Goal: Task Accomplishment & Management: Manage account settings

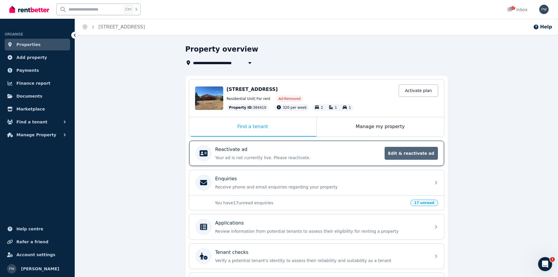
click at [411, 154] on span "Edit & reactivate ad" at bounding box center [411, 153] width 53 height 13
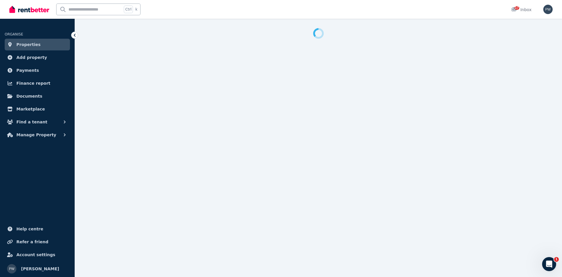
select select "**********"
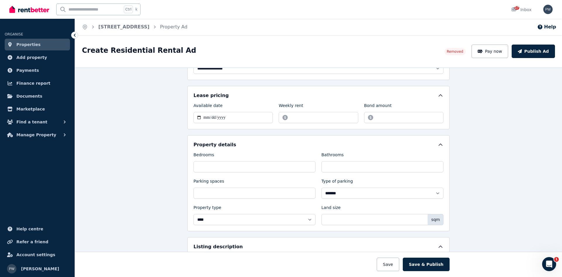
scroll to position [88, 0]
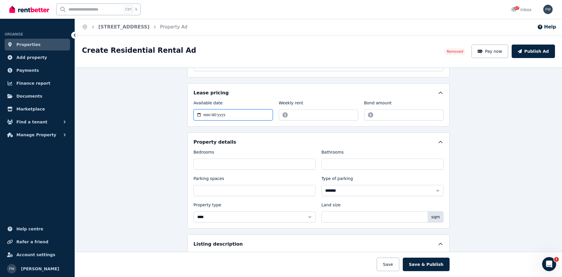
click at [244, 114] on input "**********" at bounding box center [233, 114] width 79 height 11
click at [236, 111] on input "**********" at bounding box center [233, 114] width 79 height 11
click at [195, 115] on input "**********" at bounding box center [233, 114] width 79 height 11
type input "**********"
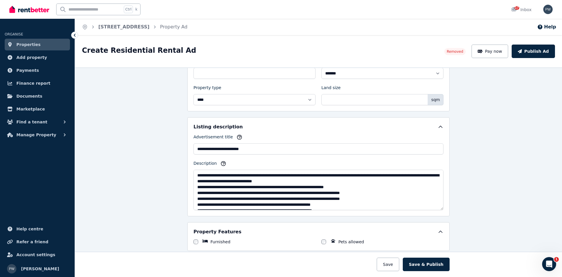
scroll to position [23, 0]
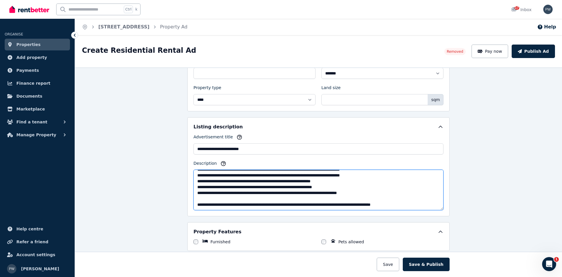
drag, startPoint x: 222, startPoint y: 203, endPoint x: 239, endPoint y: 202, distance: 17.0
click at [239, 202] on textarea "**********" at bounding box center [319, 190] width 250 height 40
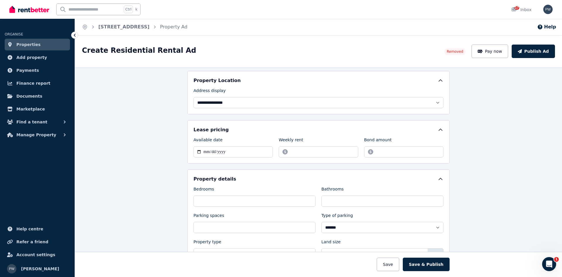
scroll to position [0, 0]
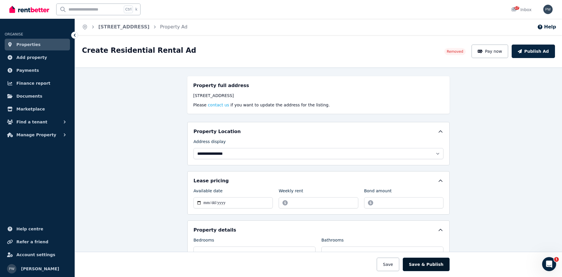
type textarea "**********"
click at [425, 267] on button "Save & Publish" at bounding box center [426, 264] width 47 height 13
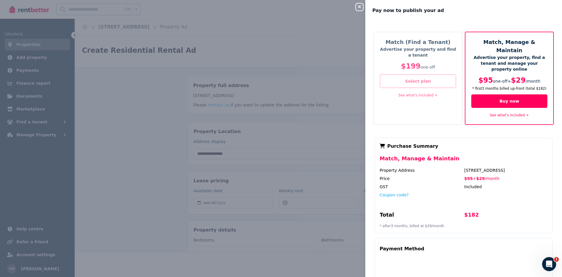
click at [410, 83] on button "Select plan" at bounding box center [418, 80] width 76 height 13
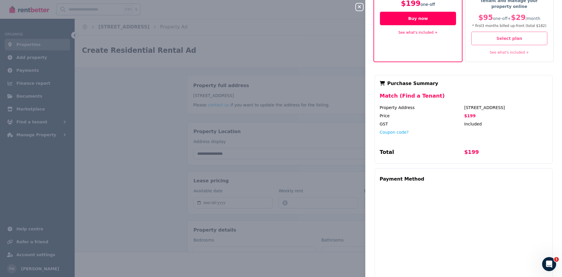
scroll to position [141, 0]
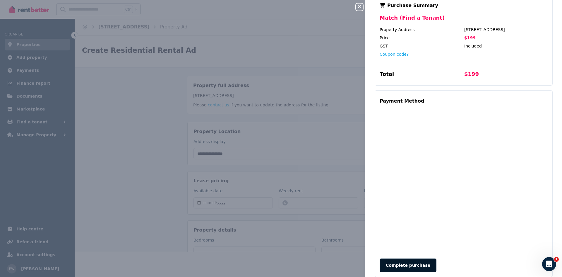
click at [401, 258] on button "Complete purchase" at bounding box center [408, 264] width 57 height 13
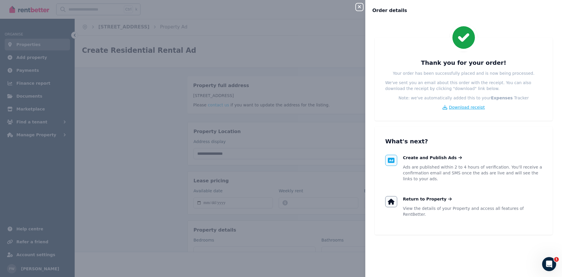
click at [460, 108] on span "Download receipt" at bounding box center [467, 107] width 36 height 6
click at [359, 5] on icon "button" at bounding box center [359, 6] width 7 height 5
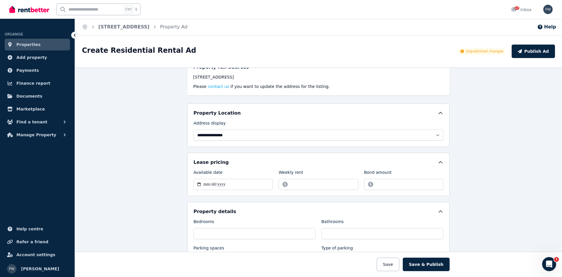
scroll to position [88, 0]
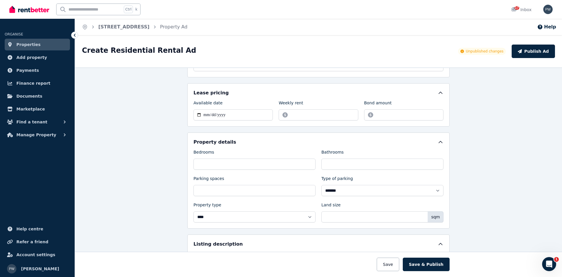
drag, startPoint x: 396, startPoint y: 267, endPoint x: 406, endPoint y: 162, distance: 105.6
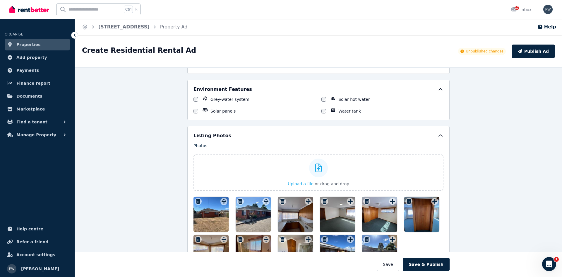
scroll to position [645, 0]
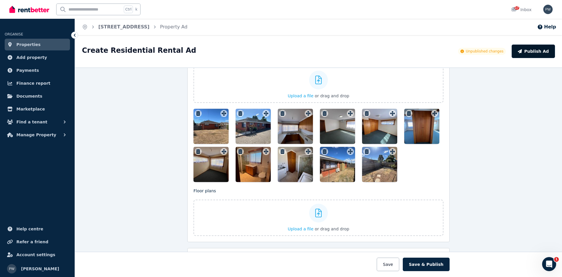
click at [538, 46] on button "Publish Ad" at bounding box center [533, 51] width 43 height 13
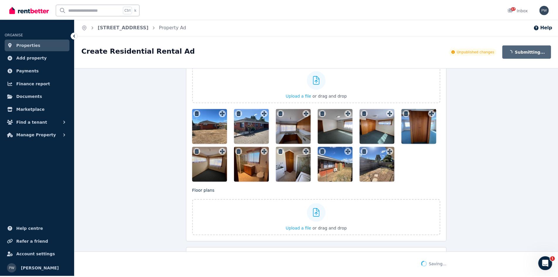
scroll to position [717, 0]
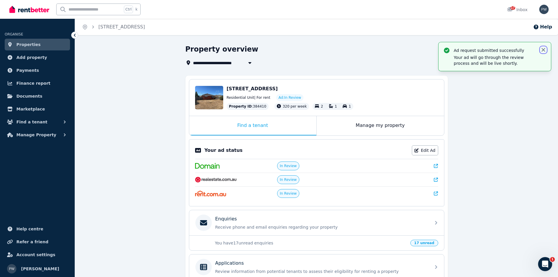
click at [544, 49] on icon "button" at bounding box center [544, 50] width 4 height 4
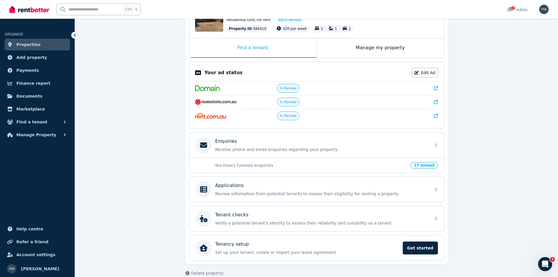
scroll to position [87, 0]
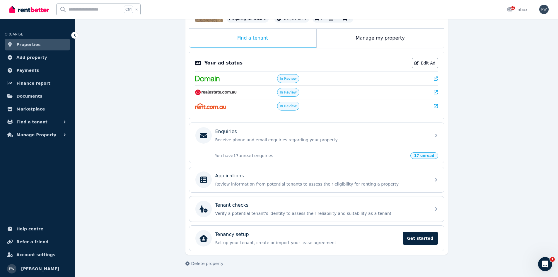
click at [430, 156] on span "17 unread" at bounding box center [424, 155] width 28 height 6
click at [427, 155] on span "17 unread" at bounding box center [424, 155] width 28 height 6
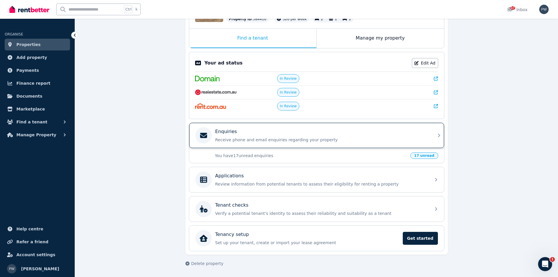
click at [432, 135] on div "Enquiries Receive phone and email enquiries regarding your property" at bounding box center [316, 135] width 255 height 25
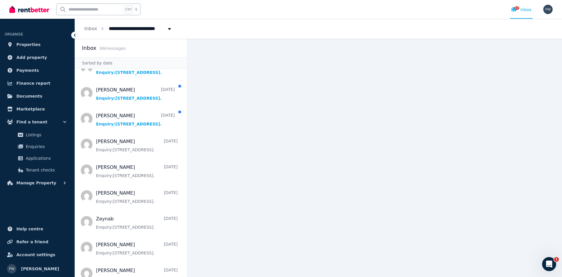
scroll to position [381, 0]
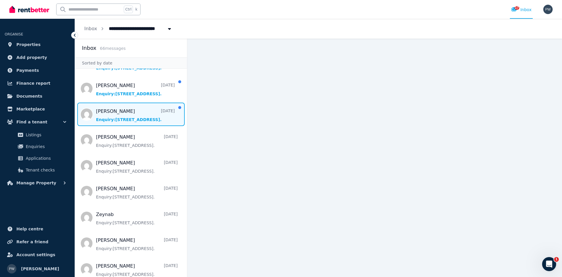
click at [127, 120] on span "Message list" at bounding box center [131, 114] width 112 height 23
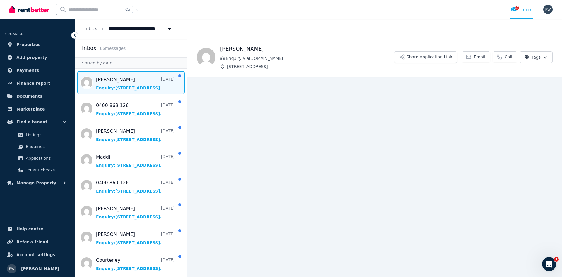
click at [121, 83] on span "Message list" at bounding box center [131, 82] width 112 height 23
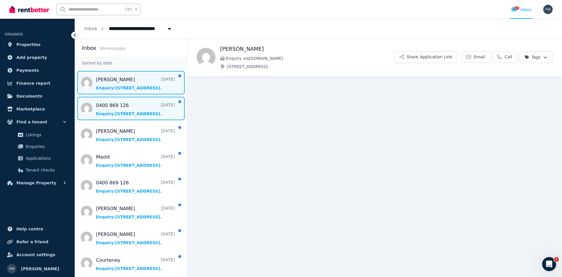
click at [122, 109] on span "Message list" at bounding box center [131, 108] width 112 height 23
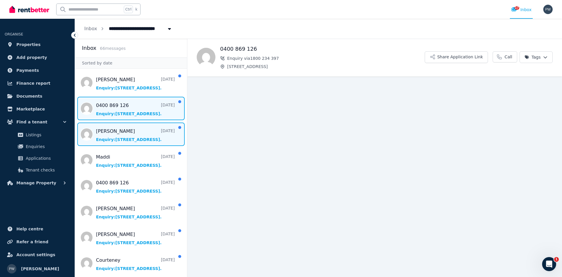
click at [132, 138] on span "Message list" at bounding box center [131, 133] width 112 height 23
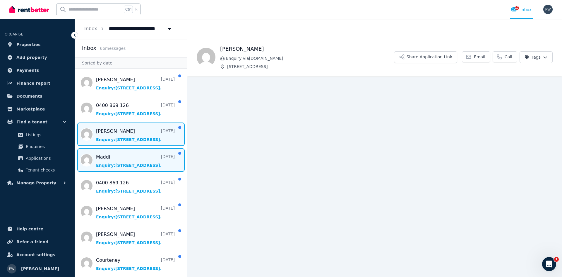
click at [136, 156] on span "Message list" at bounding box center [131, 159] width 112 height 23
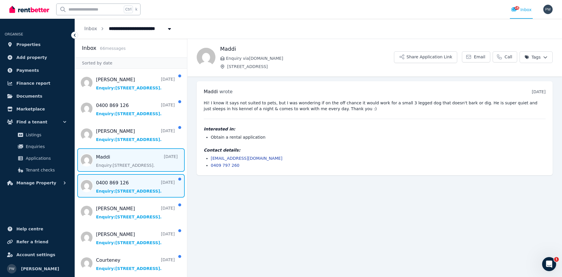
click at [137, 184] on span "Message list" at bounding box center [131, 185] width 112 height 23
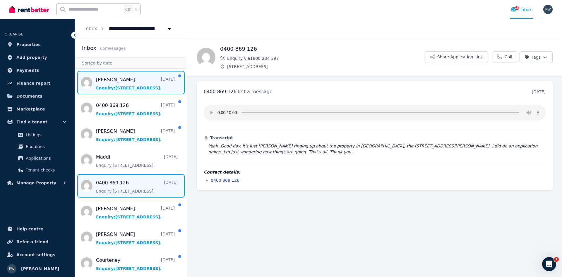
click at [152, 82] on span "Message list" at bounding box center [131, 82] width 112 height 23
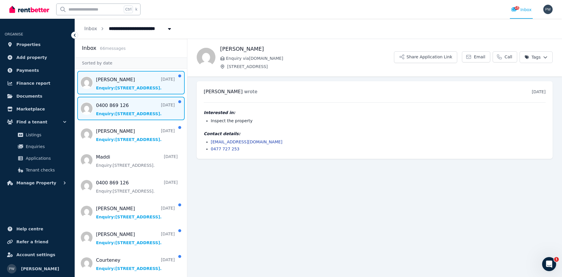
click at [149, 106] on span "Message list" at bounding box center [131, 108] width 112 height 23
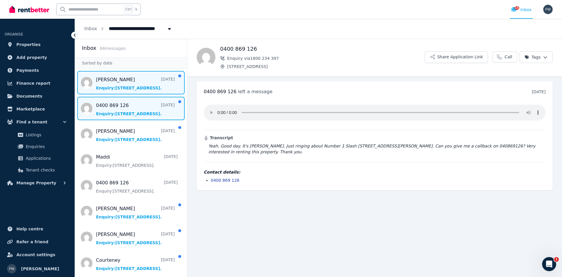
click at [139, 82] on span "Message list" at bounding box center [131, 82] width 112 height 23
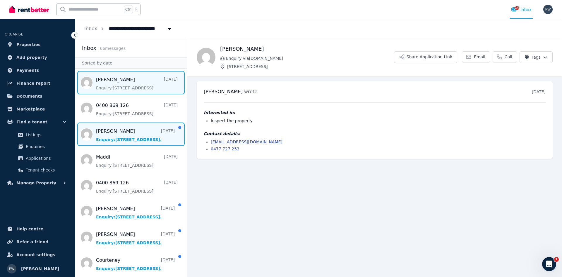
click at [142, 134] on span "Message list" at bounding box center [131, 133] width 112 height 23
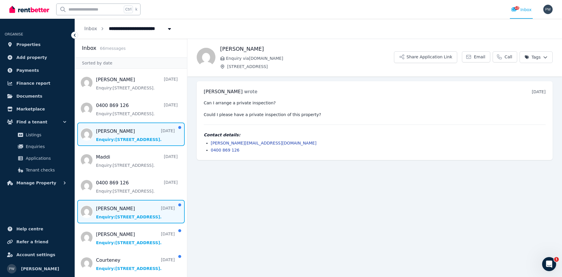
click at [136, 208] on span "Message list" at bounding box center [131, 211] width 112 height 23
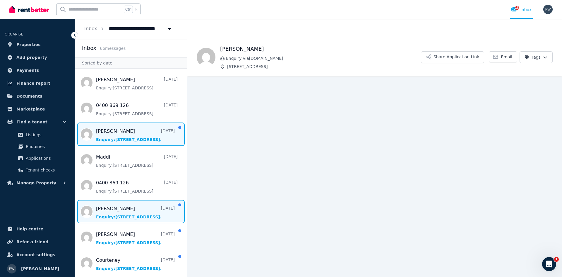
click at [141, 134] on span "Message list" at bounding box center [131, 133] width 112 height 23
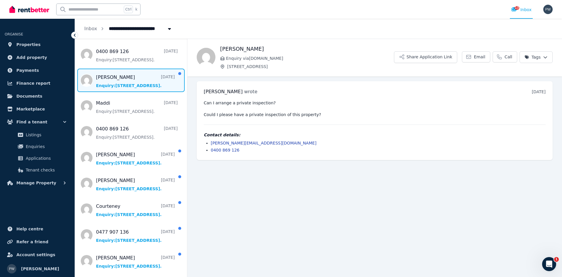
scroll to position [59, 0]
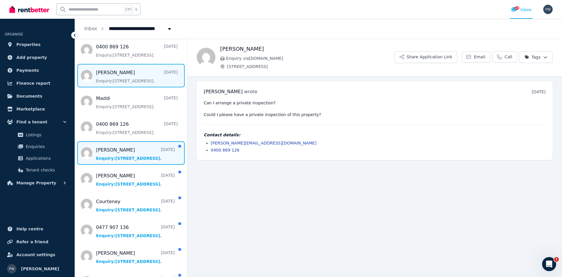
click at [138, 156] on span "Message list" at bounding box center [131, 152] width 112 height 23
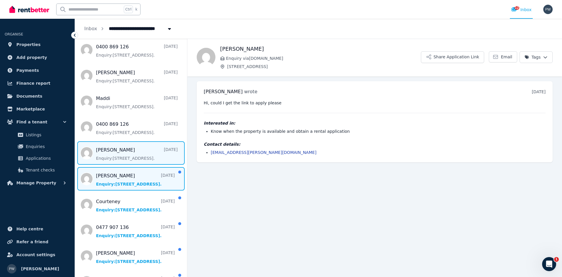
click at [137, 182] on span "Message list" at bounding box center [131, 178] width 112 height 23
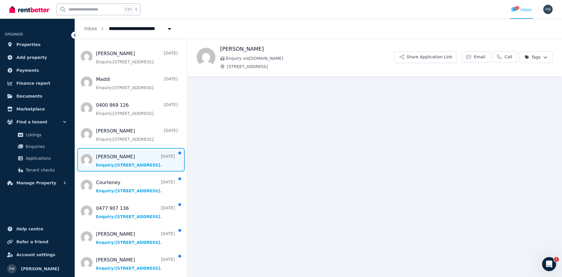
scroll to position [88, 0]
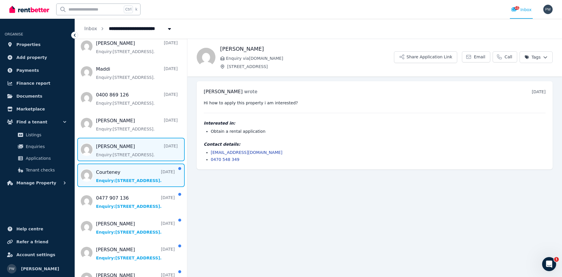
click at [138, 178] on span "Message list" at bounding box center [131, 174] width 112 height 23
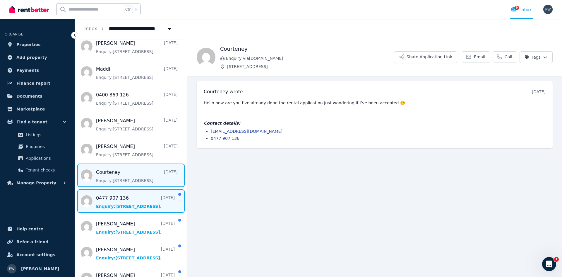
click at [137, 200] on span "Message list" at bounding box center [131, 200] width 112 height 23
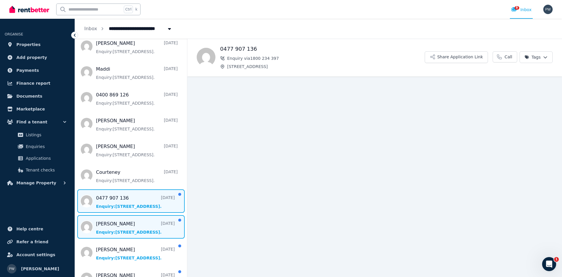
click at [138, 226] on span "Message list" at bounding box center [131, 226] width 112 height 23
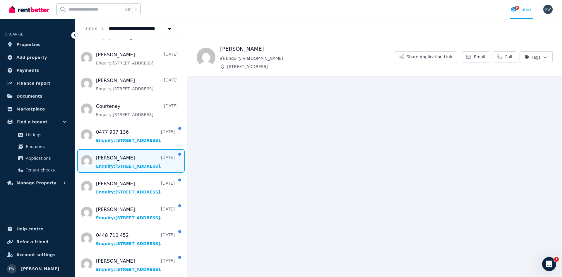
scroll to position [176, 0]
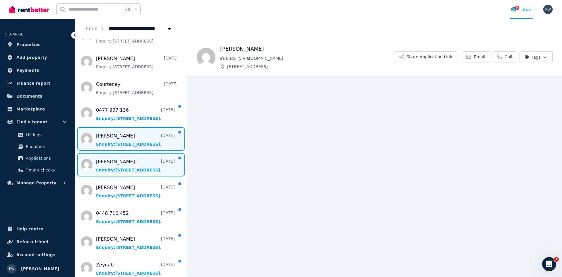
click at [121, 160] on span "Message list" at bounding box center [131, 164] width 112 height 23
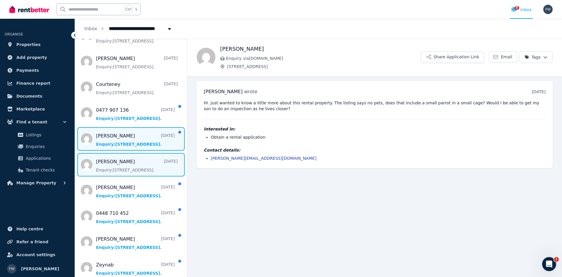
click at [133, 133] on span "Message list" at bounding box center [131, 138] width 112 height 23
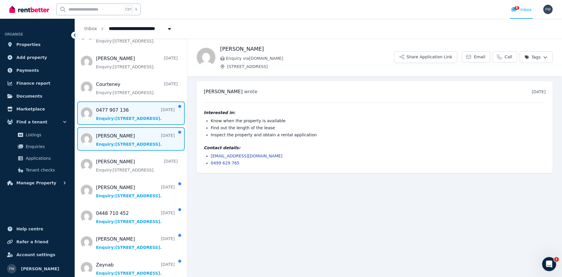
click at [138, 113] on span "Message list" at bounding box center [131, 112] width 112 height 23
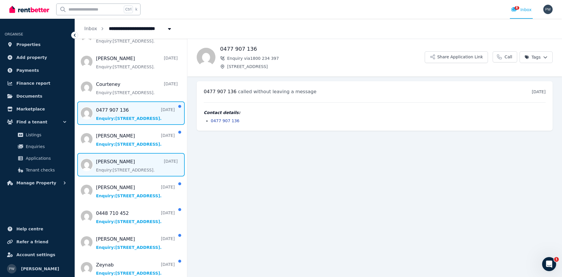
click at [141, 165] on span "Message list" at bounding box center [131, 164] width 112 height 23
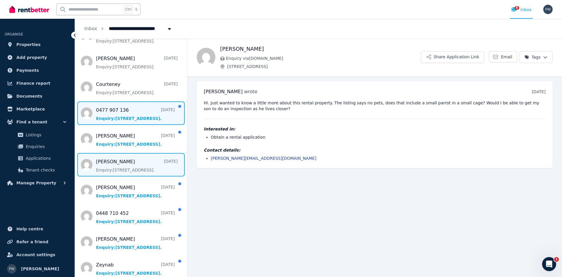
click at [136, 117] on span "Message list" at bounding box center [131, 112] width 112 height 23
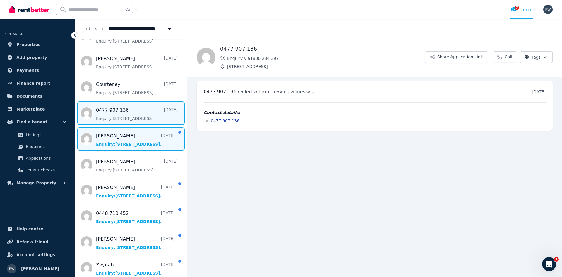
click at [147, 139] on span "Message list" at bounding box center [131, 138] width 112 height 23
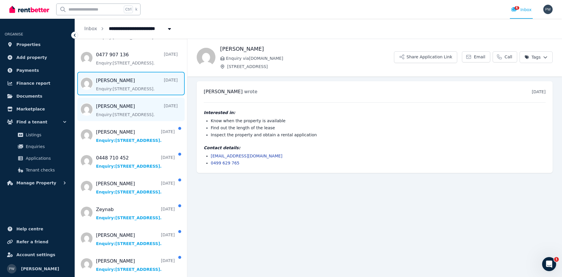
scroll to position [234, 0]
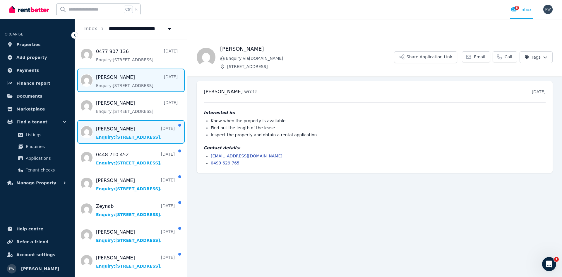
click at [143, 137] on span "Message list" at bounding box center [131, 131] width 112 height 23
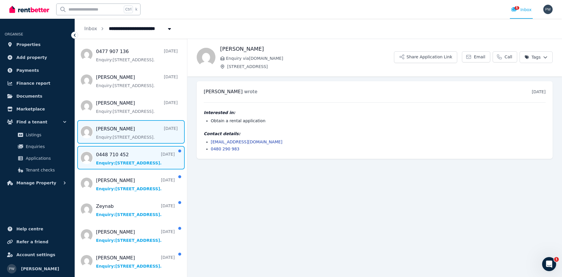
click at [143, 156] on span "Message list" at bounding box center [131, 157] width 112 height 23
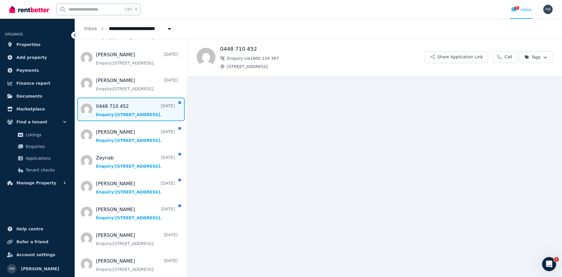
scroll to position [293, 0]
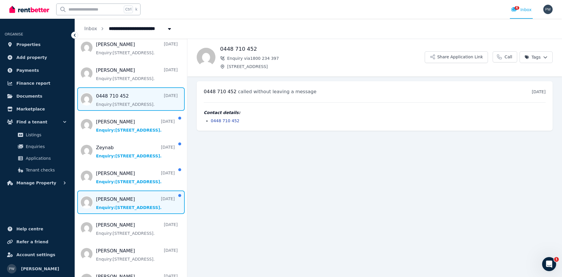
click at [137, 200] on span "Message list" at bounding box center [131, 201] width 112 height 23
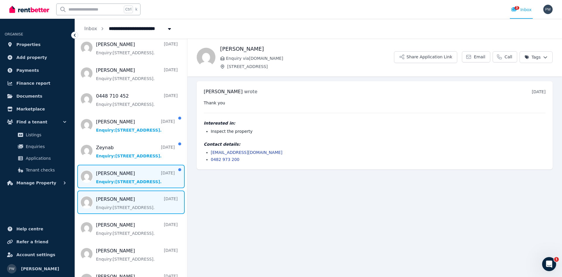
click at [136, 176] on span "Message list" at bounding box center [131, 176] width 112 height 23
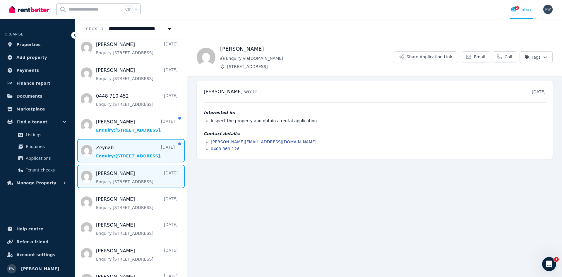
click at [135, 151] on span "Message list" at bounding box center [131, 150] width 112 height 23
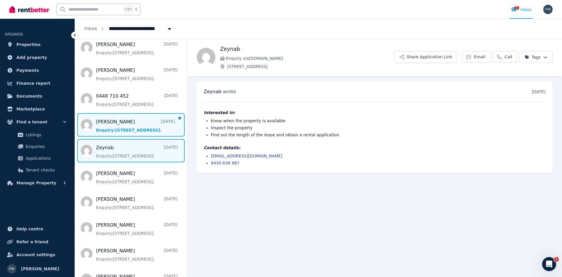
click at [133, 126] on span "Message list" at bounding box center [131, 124] width 112 height 23
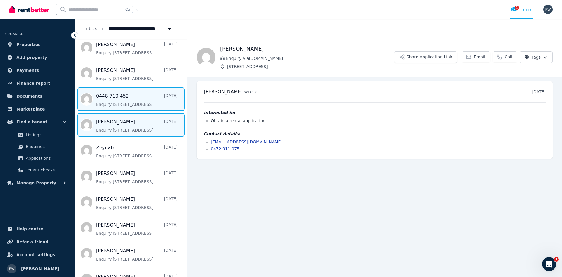
click at [132, 102] on span "Message list" at bounding box center [131, 98] width 112 height 23
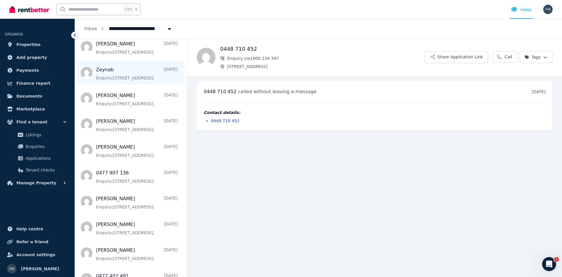
scroll to position [527, 0]
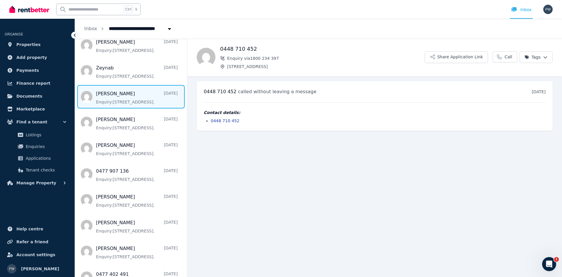
click at [121, 102] on span "Message list" at bounding box center [131, 96] width 112 height 23
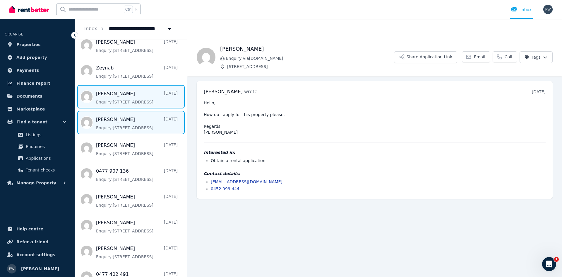
click at [127, 128] on span "Message list" at bounding box center [131, 122] width 112 height 23
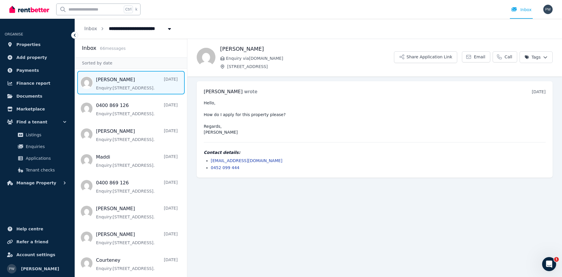
click at [122, 85] on span "Message list" at bounding box center [131, 82] width 112 height 23
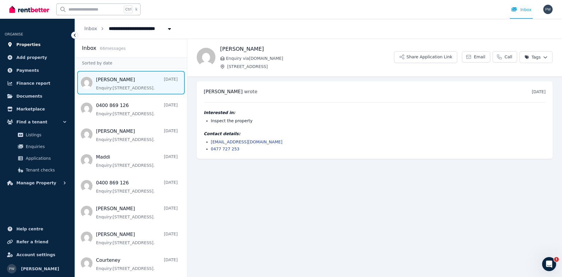
click at [32, 43] on span "Properties" at bounding box center [28, 44] width 24 height 7
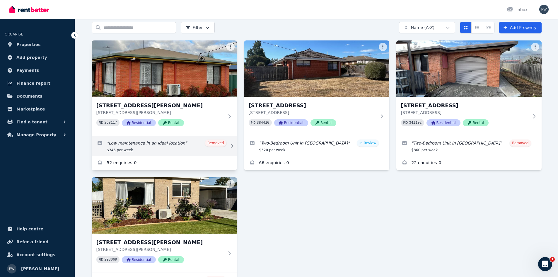
scroll to position [21, 0]
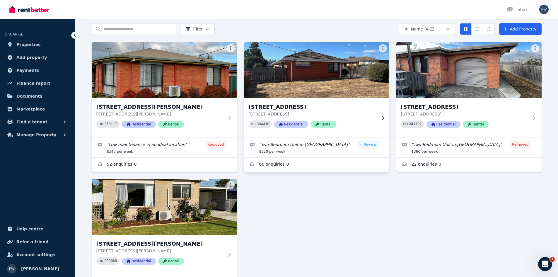
click at [319, 72] on img at bounding box center [316, 69] width 153 height 59
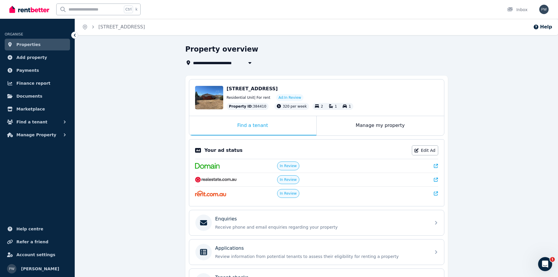
click at [23, 44] on span "Properties" at bounding box center [28, 44] width 24 height 7
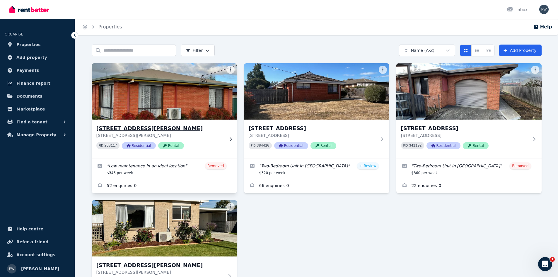
click at [184, 85] on img at bounding box center [164, 91] width 153 height 59
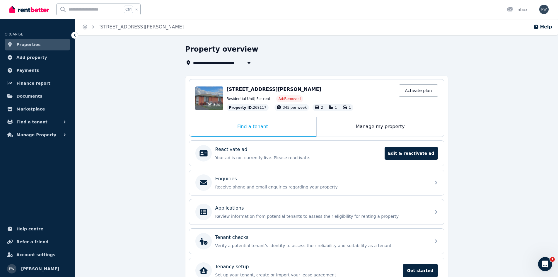
click at [209, 98] on div "Edit" at bounding box center [209, 97] width 28 height 23
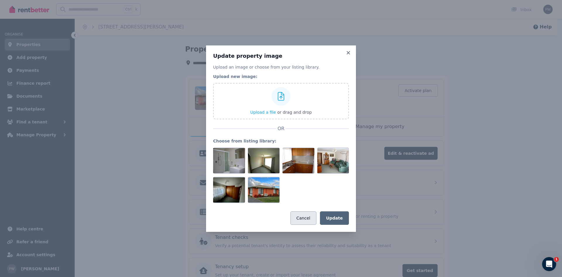
click at [308, 217] on button "Cancel" at bounding box center [304, 217] width 26 height 13
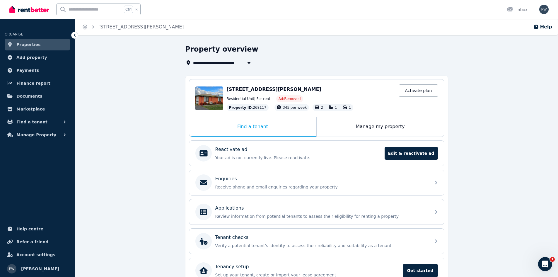
click at [24, 43] on span "Properties" at bounding box center [28, 44] width 24 height 7
